Goal: Task Accomplishment & Management: Manage account settings

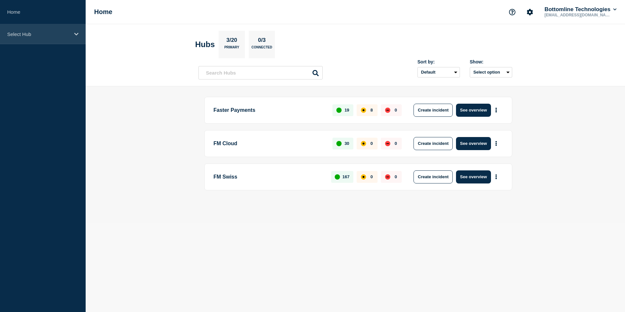
click at [57, 35] on p "Select Hub" at bounding box center [38, 34] width 63 height 6
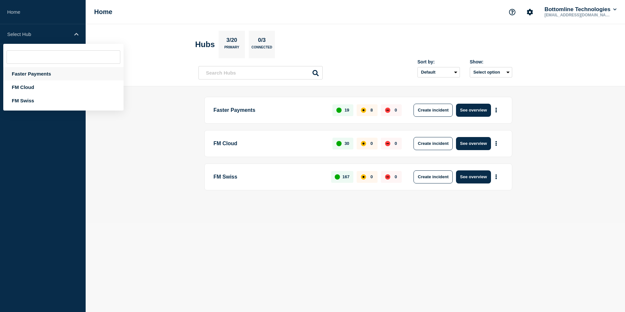
click at [41, 73] on div "Faster Payments" at bounding box center [63, 73] width 120 height 13
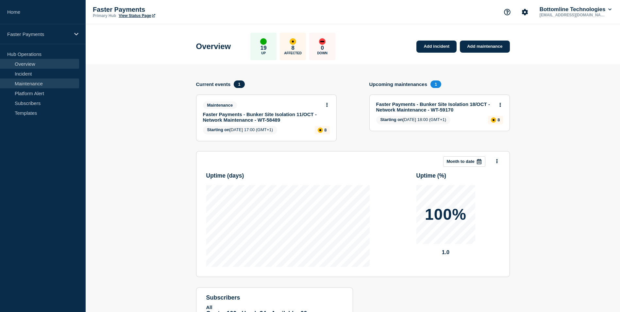
click at [36, 87] on link "Maintenance" at bounding box center [39, 83] width 79 height 10
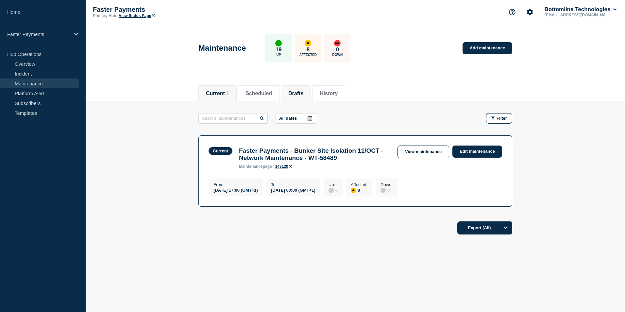
click at [295, 92] on li "Drafts" at bounding box center [296, 93] width 30 height 16
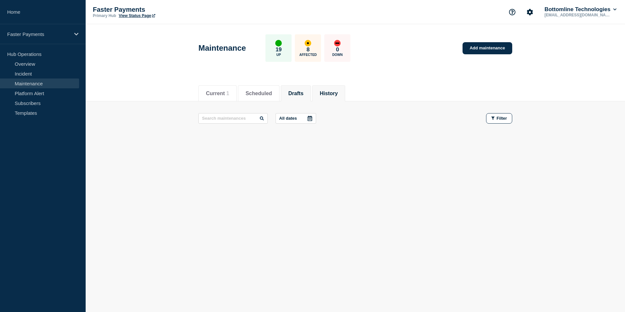
click at [338, 92] on button "History" at bounding box center [329, 94] width 18 height 6
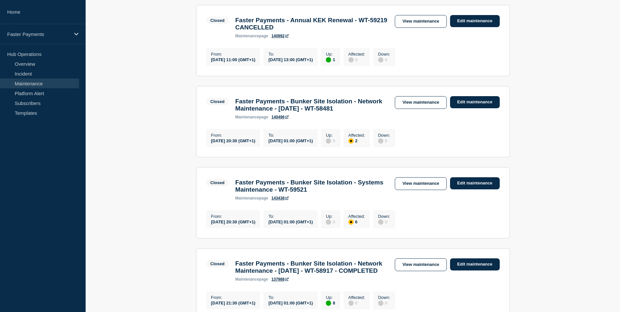
scroll to position [131, 0]
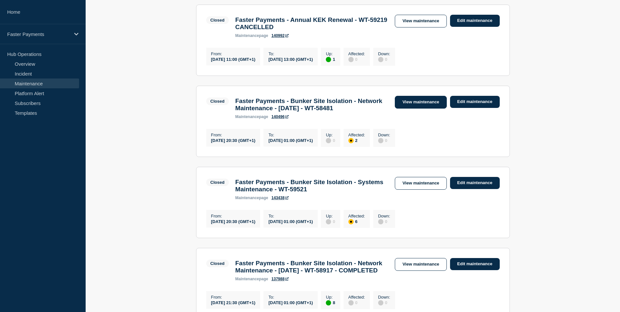
click at [410, 107] on link "View maintenance" at bounding box center [421, 102] width 52 height 13
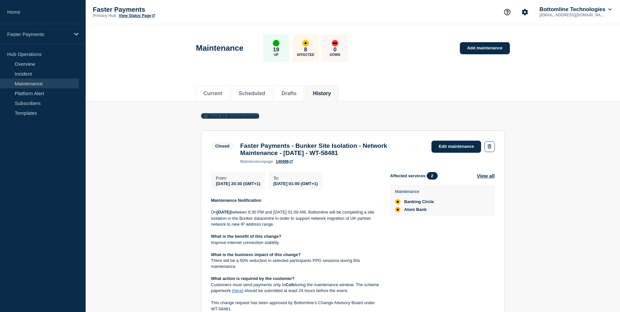
click at [202, 114] on icon "button" at bounding box center [203, 115] width 5 height 4
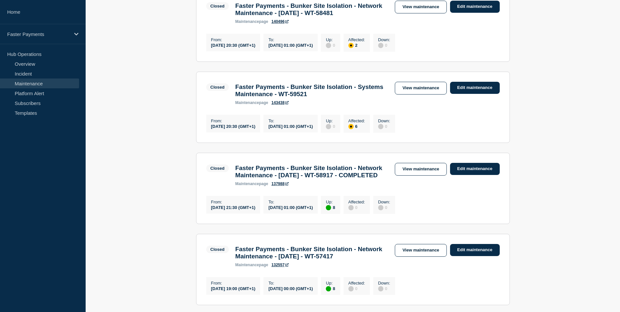
scroll to position [229, 0]
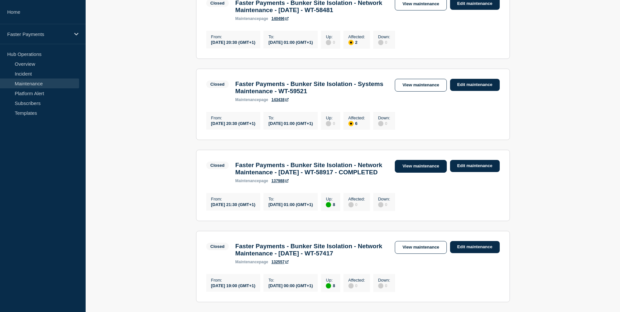
click at [409, 173] on link "View maintenance" at bounding box center [421, 166] width 52 height 13
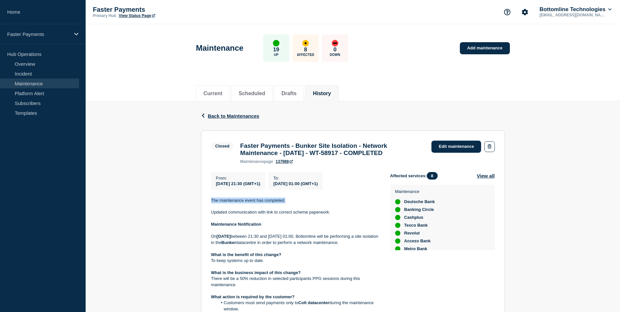
drag, startPoint x: 288, startPoint y: 203, endPoint x: 211, endPoint y: 203, distance: 76.5
click at [211, 203] on p "The maintenance event has completed." at bounding box center [295, 201] width 169 height 6
copy p "The maintenance event has completed."
click at [210, 115] on span "Back to Maintenances" at bounding box center [234, 116] width 52 height 6
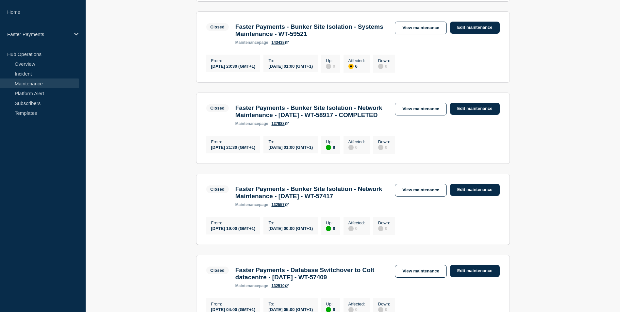
scroll to position [294, 0]
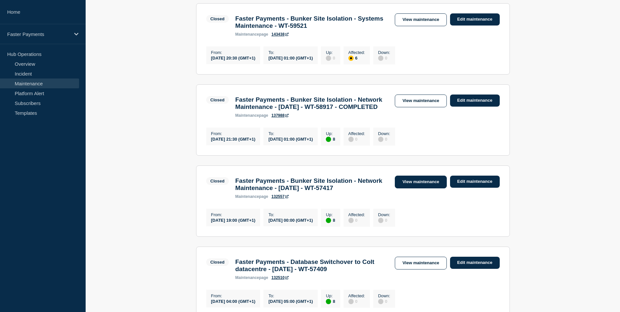
click at [439, 188] on link "View maintenance" at bounding box center [421, 182] width 52 height 13
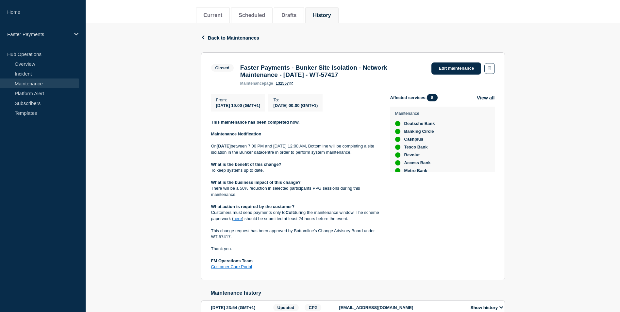
scroll to position [74, 0]
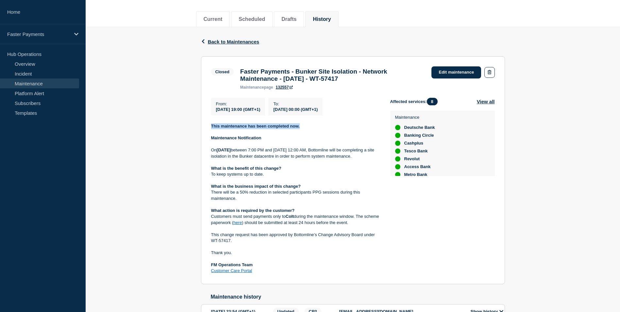
drag, startPoint x: 302, startPoint y: 129, endPoint x: 208, endPoint y: 132, distance: 93.6
click at [208, 132] on section "Closed Faster Payments - Bunker Site Isolation - Network Maintenance - 16/SEP/2…" at bounding box center [353, 170] width 304 height 228
copy strong "This maintenance has been completed now."
click at [204, 42] on icon "button" at bounding box center [203, 41] width 5 height 4
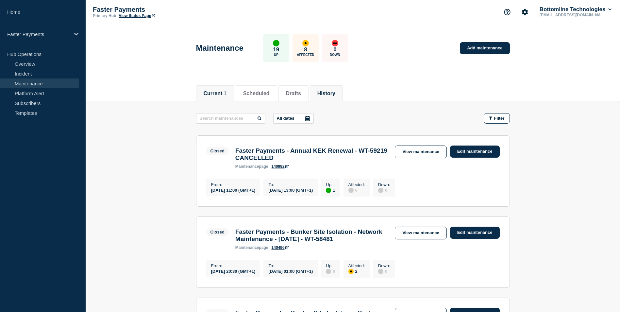
click at [229, 97] on li "Current 1" at bounding box center [215, 93] width 38 height 16
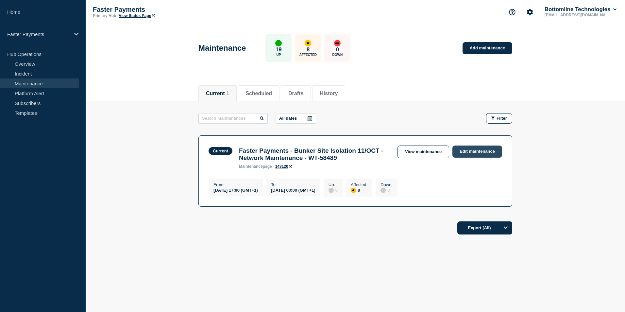
click at [466, 152] on link "Edit maintenance" at bounding box center [478, 152] width 50 height 12
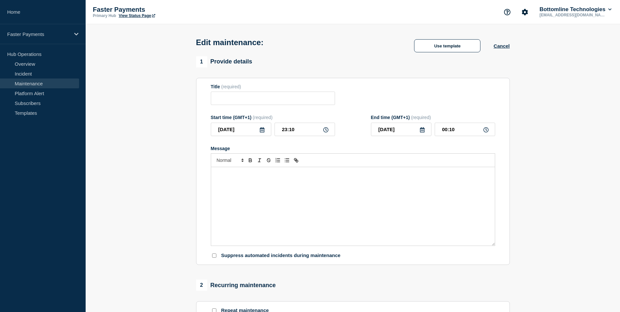
type input "Faster Payments - Bunker Site Isolation 11/OCT - Network Maintenance - WT-58489"
type input "17:00"
type input "00:00"
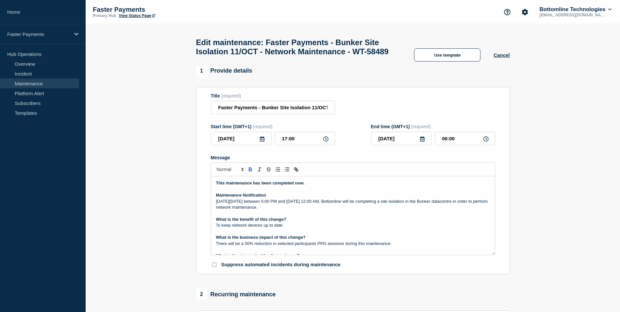
click at [312, 186] on p "This maintenance has been completed now." at bounding box center [353, 183] width 274 height 6
click at [298, 114] on input "Faster Payments - Bunker Site Isolation 11/OCT - Network Maintenance - WT-58489" at bounding box center [273, 107] width 124 height 13
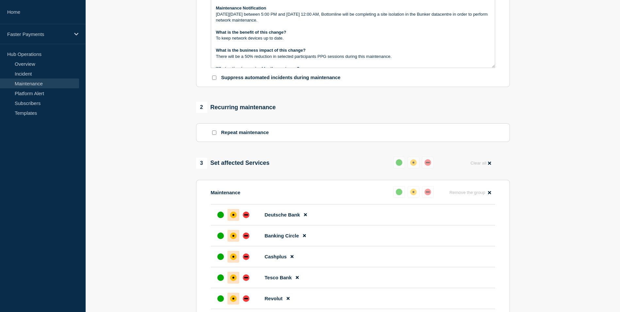
scroll to position [327, 0]
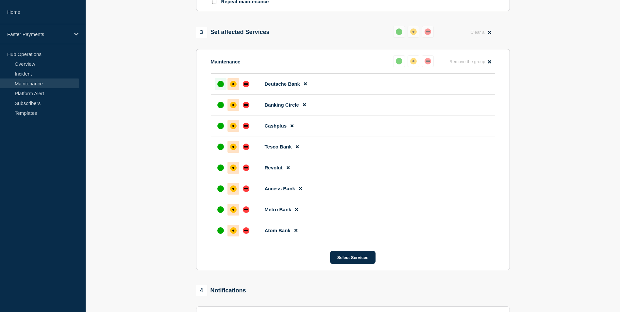
type input "Faster Payments - Bunker Site Isolation 11/OCT - Network Maintenance - WT-58489…"
click at [218, 87] on div "up" at bounding box center [220, 84] width 7 height 7
click at [398, 35] on div "up" at bounding box center [399, 31] width 7 height 7
click at [481, 37] on button "Clear all" at bounding box center [481, 32] width 28 height 13
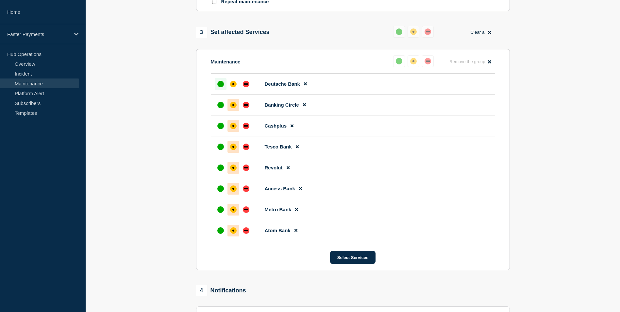
scroll to position [247, 0]
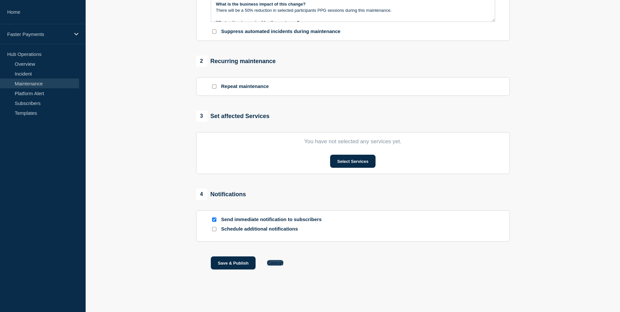
click at [279, 265] on button "Cancel" at bounding box center [275, 263] width 16 height 6
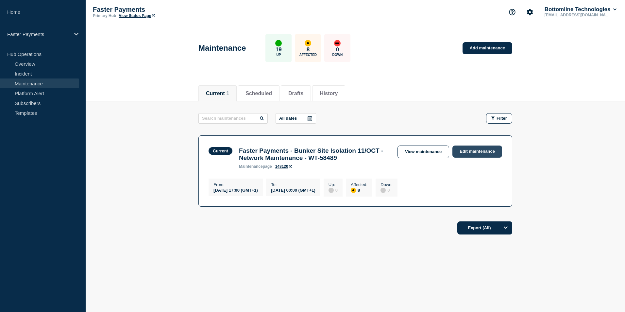
click at [486, 151] on link "Edit maintenance" at bounding box center [478, 152] width 50 height 12
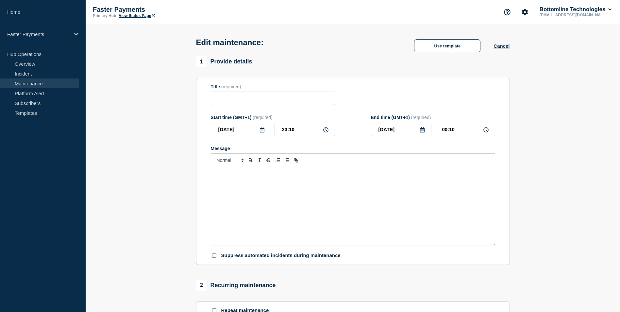
type input "Faster Payments - Bunker Site Isolation 11/OCT - Network Maintenance - WT-58489"
type input "17:00"
type input "00:00"
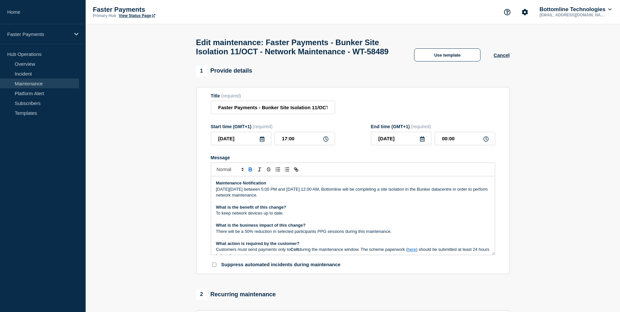
click at [216, 185] on strong "Maintenance Notification" at bounding box center [241, 183] width 50 height 5
click at [218, 185] on strong "Maintenance Notification" at bounding box center [241, 183] width 50 height 5
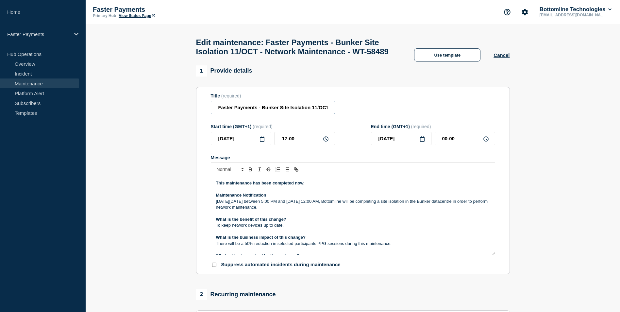
click at [307, 114] on input "Faster Payments - Bunker Site Isolation 11/OCT - Network Maintenance - WT-58489" at bounding box center [273, 107] width 124 height 13
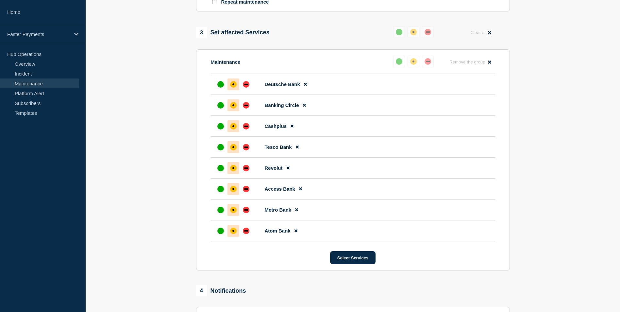
scroll to position [262, 0]
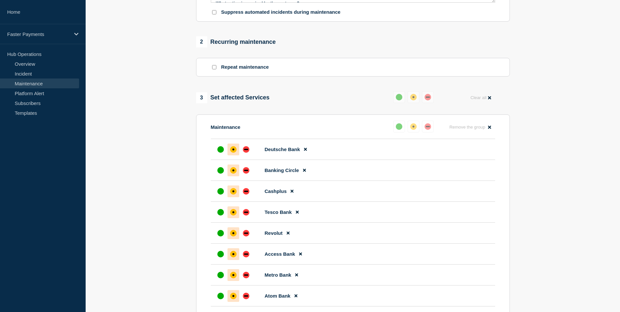
type input "Faster Payments - Bunker Site Isolation 11/OCT - Network Maintenance - WT-58489…"
click at [397, 100] on div "up" at bounding box center [399, 97] width 7 height 7
click at [414, 88] on button "Reset" at bounding box center [414, 87] width 13 height 6
click at [403, 100] on div "up" at bounding box center [402, 97] width 7 height 7
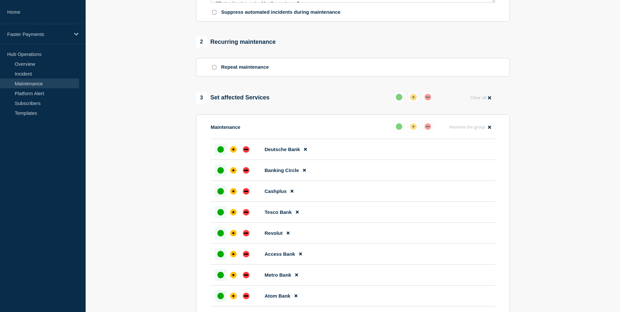
click at [162, 151] on section "1 Provide details Title (required) Faster Payments - Bunker Site Isolation 11/O…" at bounding box center [353, 130] width 535 height 635
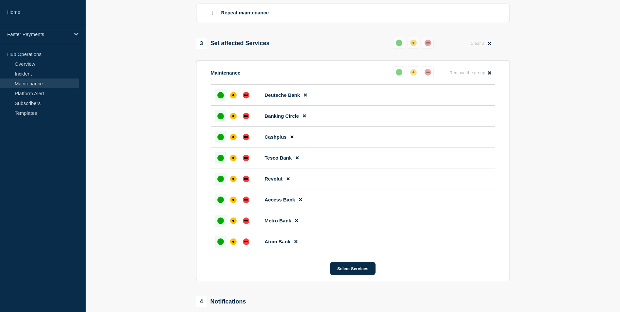
scroll to position [265, 0]
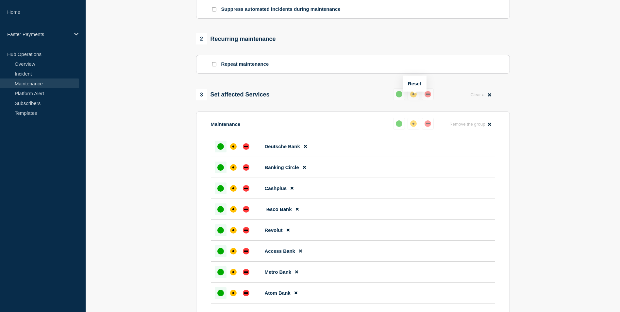
click at [398, 97] on div "up" at bounding box center [399, 94] width 7 height 7
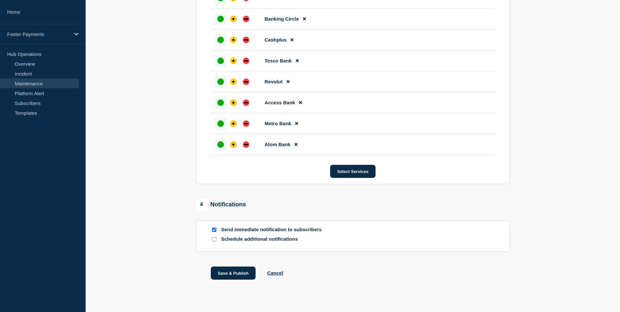
scroll to position [428, 0]
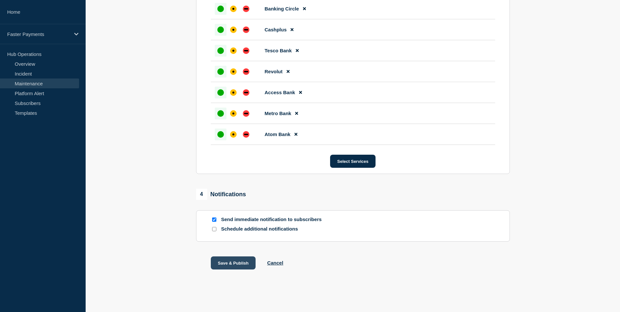
click at [228, 262] on button "Save & Publish" at bounding box center [233, 262] width 45 height 13
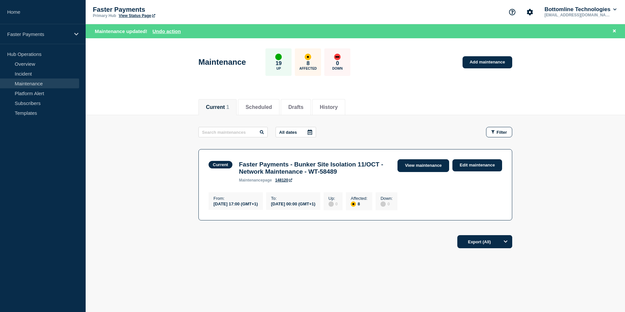
click at [425, 167] on link "View maintenance" at bounding box center [424, 165] width 52 height 13
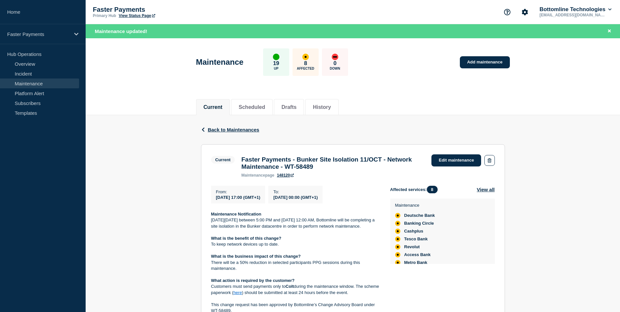
click at [39, 82] on link "Maintenance" at bounding box center [39, 83] width 79 height 10
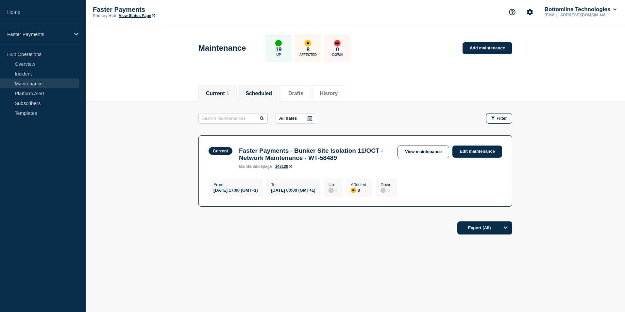
click at [272, 91] on button "Scheduled" at bounding box center [259, 94] width 26 height 6
click at [228, 91] on button "Current 1" at bounding box center [217, 94] width 23 height 6
click at [418, 150] on link "View maintenance" at bounding box center [424, 152] width 52 height 13
